Goal: Find specific page/section: Find specific page/section

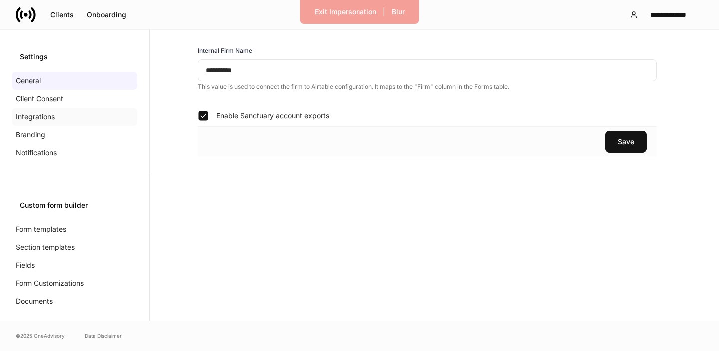
click at [49, 114] on p "Integrations" at bounding box center [35, 117] width 39 height 10
